Goal: Check status: Check status

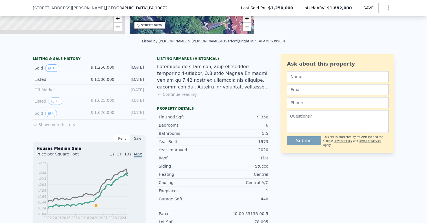
scroll to position [103, 0]
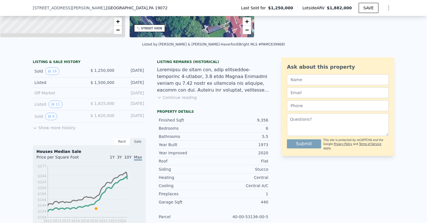
click at [71, 123] on button "Show more history" at bounding box center [54, 127] width 43 height 8
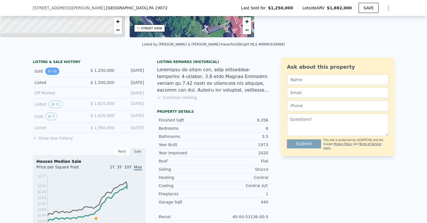
click at [59, 68] on button "19" at bounding box center [52, 71] width 14 height 7
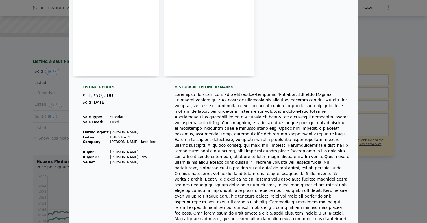
scroll to position [0, 0]
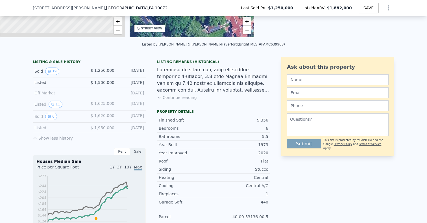
click at [74, 80] on div "Listed" at bounding box center [59, 83] width 50 height 6
click at [62, 101] on button "11" at bounding box center [56, 104] width 14 height 7
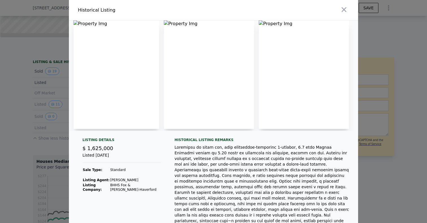
click at [147, 73] on img at bounding box center [116, 74] width 86 height 109
click at [108, 22] on img at bounding box center [116, 74] width 86 height 109
click at [117, 41] on img at bounding box center [116, 74] width 86 height 109
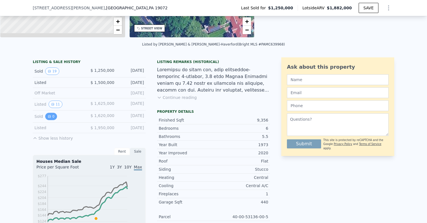
click at [57, 113] on button "0" at bounding box center [51, 116] width 12 height 7
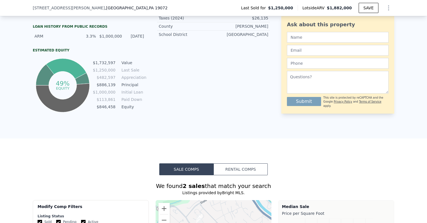
scroll to position [345, 0]
